Goal: Use online tool/utility: Utilize a website feature to perform a specific function

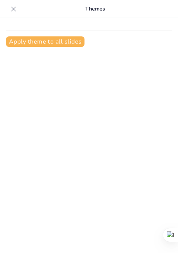
type input "Tips dan Trik Manajemen Keuangan untuk Usaha Kecil dan Menengah"
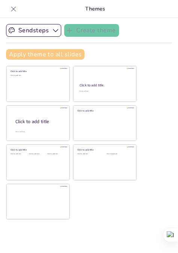
click at [55, 53] on button "Apply theme to all slides" at bounding box center [45, 54] width 78 height 10
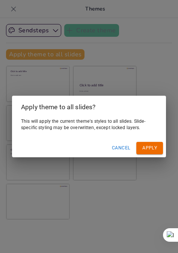
click at [120, 47] on div "Apply theme to all slides? This will apply the current theme's styles to all sl…" at bounding box center [89, 126] width 178 height 253
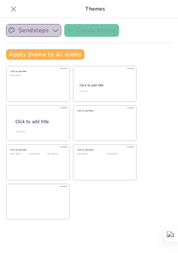
click at [55, 29] on icon "button" at bounding box center [55, 30] width 7 height 7
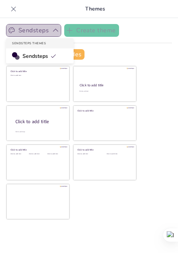
click at [55, 29] on icon "button" at bounding box center [55, 30] width 7 height 7
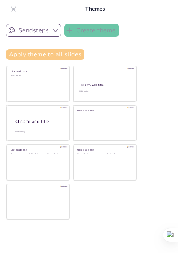
click at [37, 55] on button "Apply theme to all slides" at bounding box center [45, 54] width 78 height 10
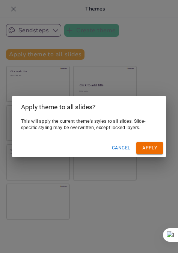
click at [106, 83] on div "Apply theme to all slides? This will apply the current theme's styles to all sl…" at bounding box center [89, 126] width 178 height 253
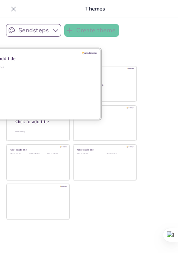
click at [34, 78] on div "Click to add text" at bounding box center [36, 88] width 107 height 46
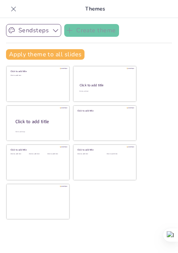
click at [123, 47] on div "Sendsteps Create theme Apply theme to all slides Click to add title Click to ad…" at bounding box center [89, 45] width 166 height 42
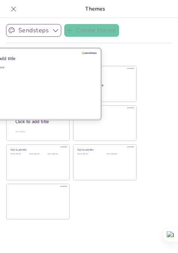
click at [46, 72] on div "Click to add text" at bounding box center [36, 88] width 107 height 46
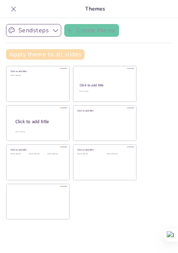
click at [74, 53] on button "Apply theme to all slides" at bounding box center [45, 54] width 78 height 10
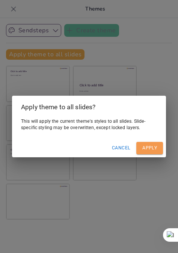
click at [145, 148] on button "Apply" at bounding box center [149, 148] width 27 height 12
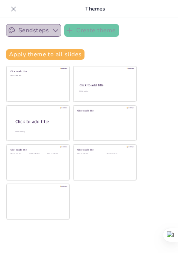
click at [57, 28] on icon "button" at bounding box center [55, 30] width 7 height 7
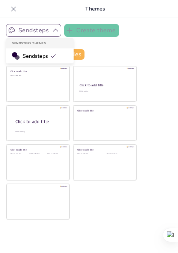
click at [38, 55] on span "Sendsteps" at bounding box center [39, 55] width 34 height 7
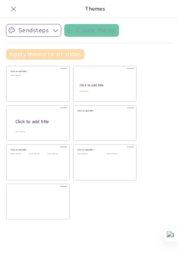
click at [55, 52] on button "Apply theme to all slides" at bounding box center [45, 54] width 78 height 10
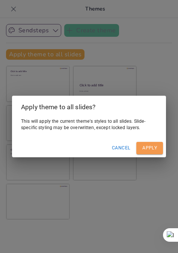
click at [145, 149] on button "Apply" at bounding box center [149, 148] width 27 height 12
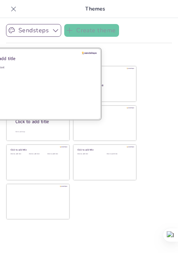
click at [39, 73] on div "Click to add text" at bounding box center [36, 88] width 107 height 46
click at [78, 55] on div "Click to add title" at bounding box center [36, 57] width 107 height 7
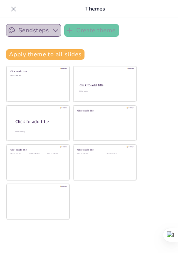
click at [54, 30] on icon "button" at bounding box center [55, 30] width 7 height 7
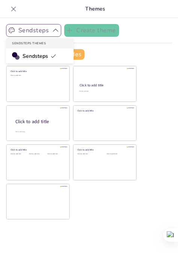
click at [26, 54] on span "Sendsteps" at bounding box center [39, 55] width 34 height 7
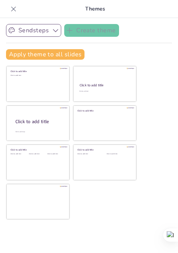
click at [96, 11] on p "Themes" at bounding box center [94, 9] width 151 height 18
click at [87, 6] on p "Themes" at bounding box center [94, 9] width 151 height 18
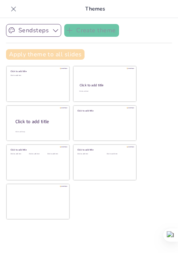
click at [27, 52] on button "Apply theme to all slides" at bounding box center [45, 54] width 78 height 10
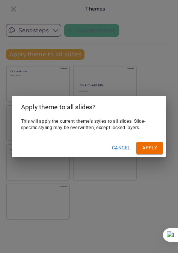
click at [117, 144] on button "Cancel" at bounding box center [121, 148] width 24 height 12
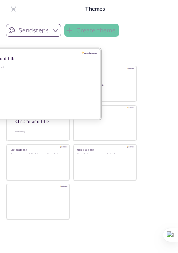
click at [43, 87] on div "Click to add text" at bounding box center [36, 88] width 107 height 46
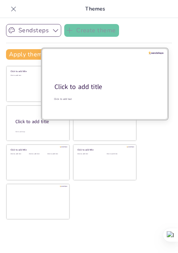
click at [128, 81] on div at bounding box center [105, 83] width 126 height 71
click at [98, 116] on div at bounding box center [105, 83] width 126 height 71
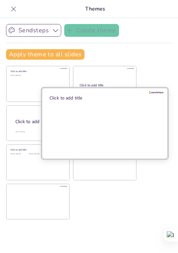
click at [47, 145] on div at bounding box center [105, 122] width 126 height 71
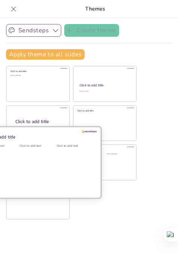
click at [46, 169] on div "Click to add text" at bounding box center [36, 166] width 34 height 46
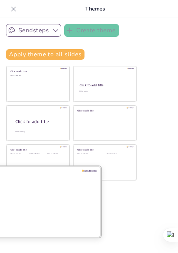
click at [47, 198] on div at bounding box center [38, 201] width 126 height 71
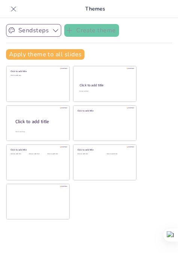
click at [65, 43] on div "Sendsteps Create theme Apply theme to all slides Click to add title Click to ad…" at bounding box center [89, 45] width 166 height 42
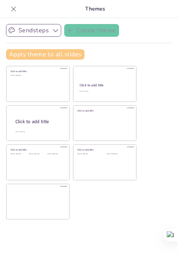
click at [62, 51] on button "Apply theme to all slides" at bounding box center [45, 54] width 78 height 10
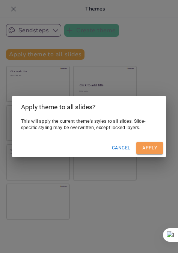
click at [140, 147] on button "Apply" at bounding box center [149, 148] width 27 height 12
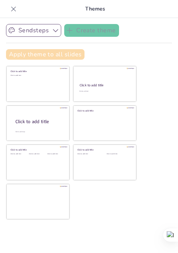
click at [44, 51] on button "Apply theme to all slides" at bounding box center [45, 54] width 78 height 10
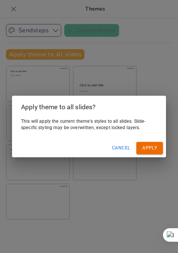
click at [115, 146] on button "Cancel" at bounding box center [121, 148] width 24 height 12
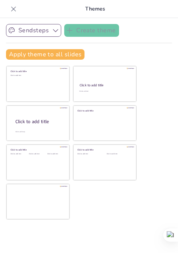
click at [154, 69] on div "Sendsteps Create theme Apply theme to all slides Click to add title Click to ad…" at bounding box center [89, 135] width 178 height 235
click at [15, 9] on icon at bounding box center [13, 8] width 7 height 7
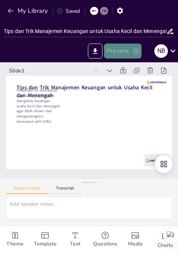
click at [117, 50] on button "Present" at bounding box center [122, 50] width 37 height 15
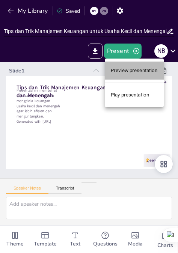
click at [122, 71] on li "Preview presentation" at bounding box center [134, 70] width 59 height 18
